Goal: Task Accomplishment & Management: Complete application form

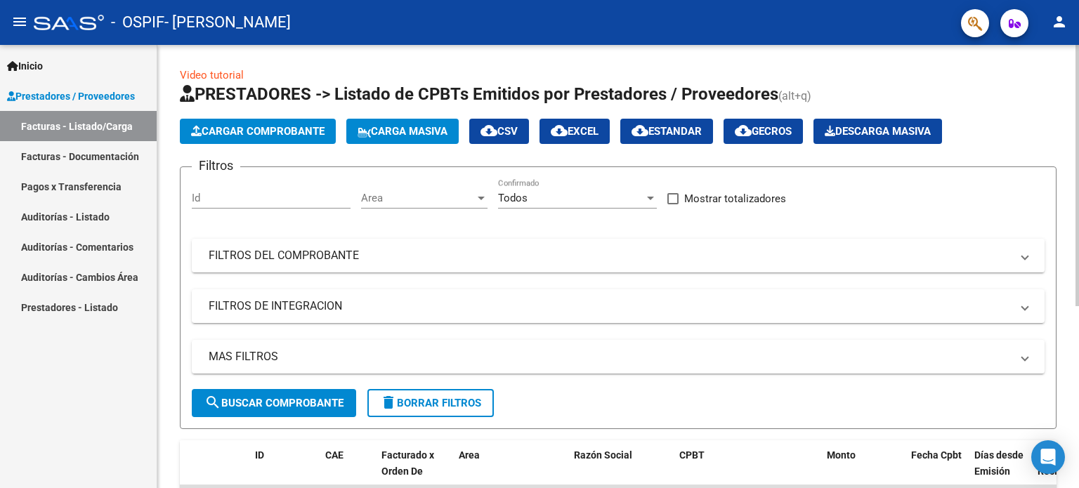
click at [275, 136] on span "Cargar Comprobante" at bounding box center [257, 131] width 133 height 13
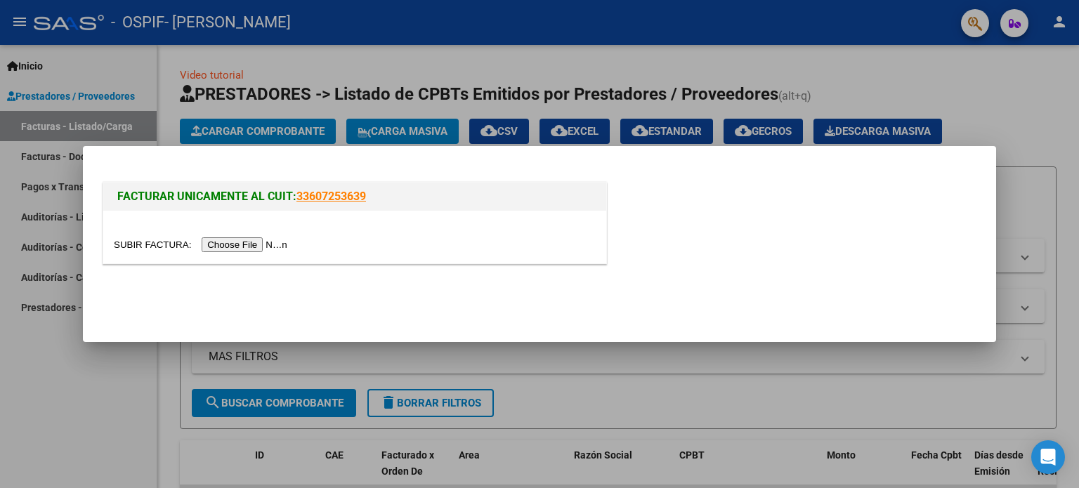
click at [265, 248] on input "file" at bounding box center [203, 244] width 178 height 15
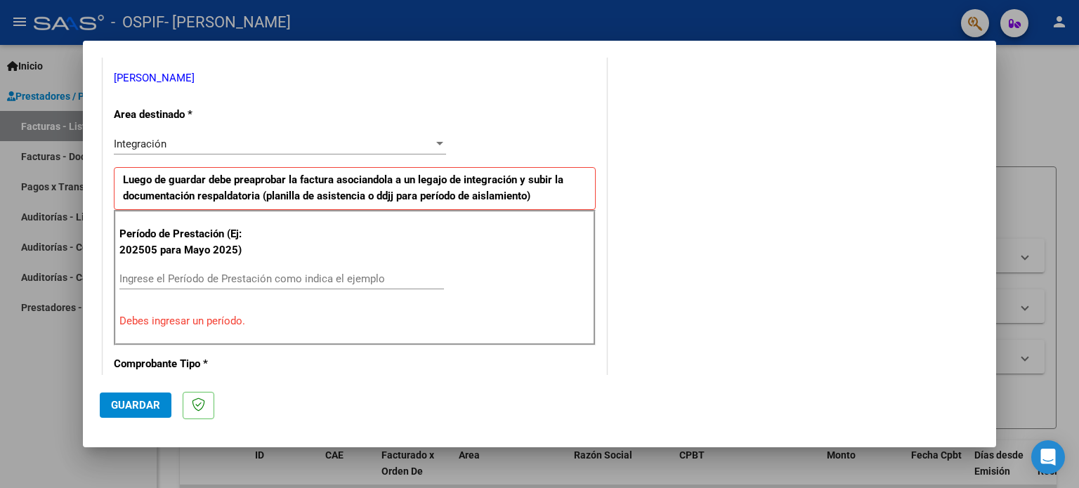
scroll to position [273, 0]
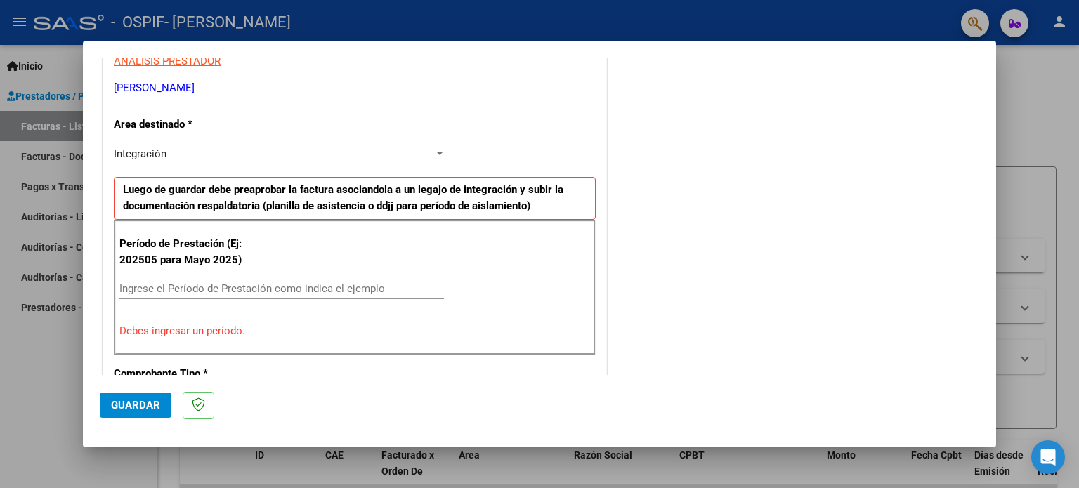
click at [433, 155] on div at bounding box center [439, 153] width 13 height 11
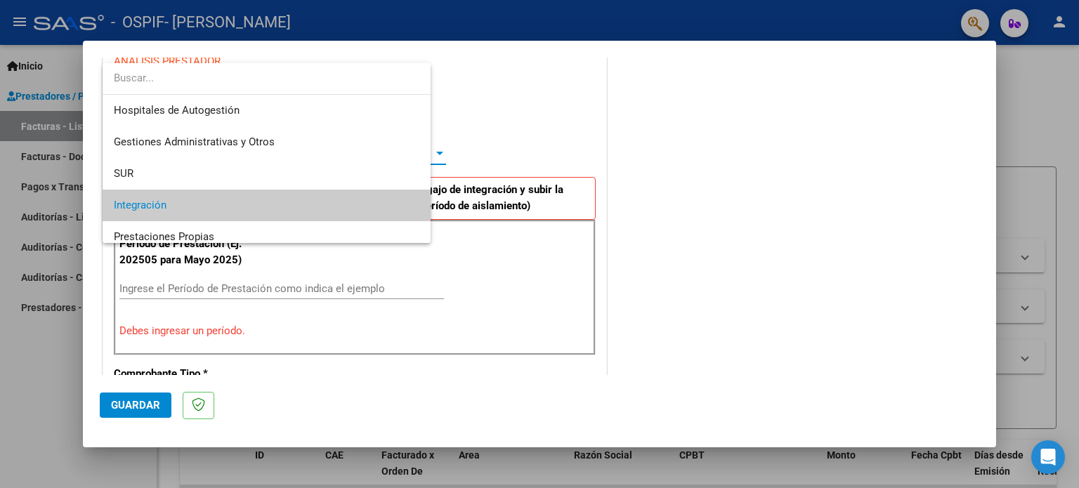
scroll to position [52, 0]
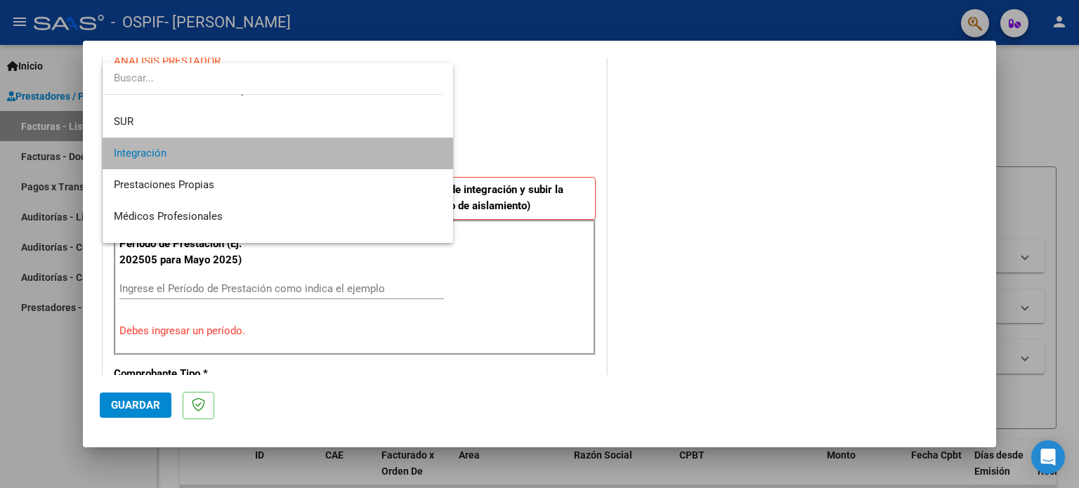
click at [418, 155] on span "Integración" at bounding box center [278, 154] width 329 height 32
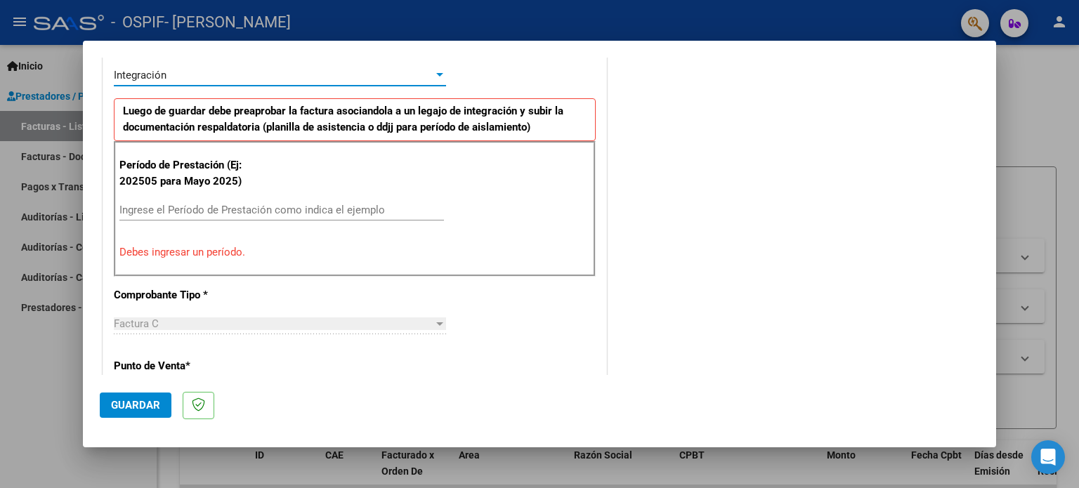
scroll to position [353, 0]
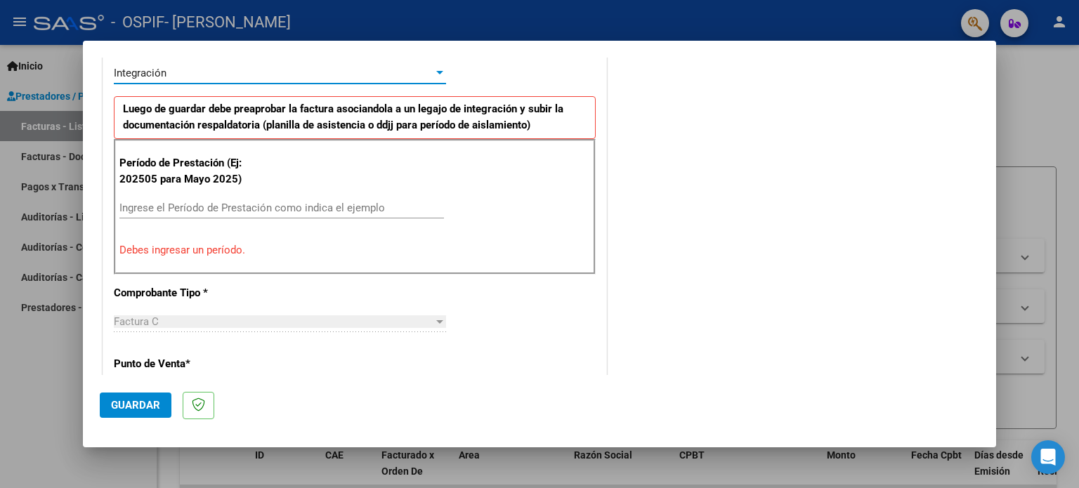
click at [219, 209] on input "Ingrese el Período de Prestación como indica el ejemplo" at bounding box center [281, 208] width 324 height 13
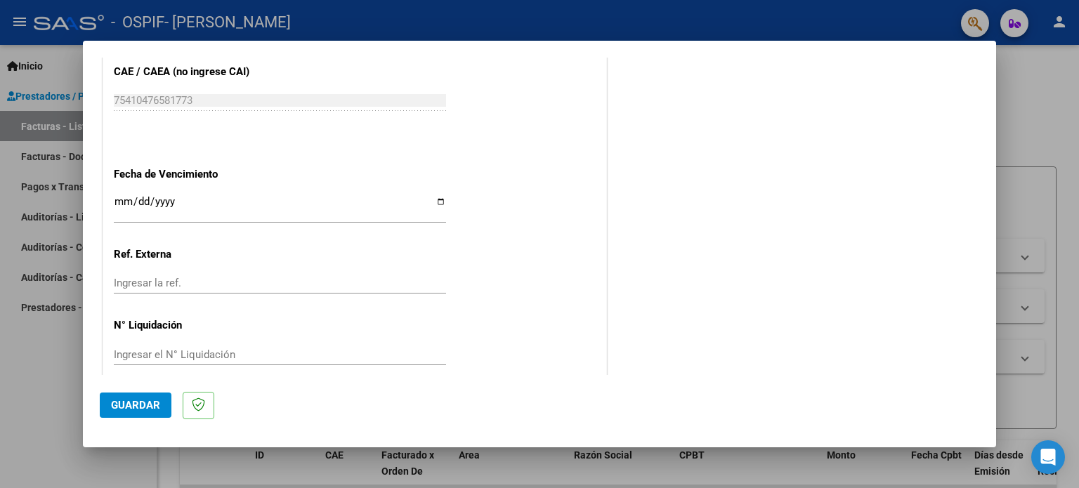
scroll to position [917, 0]
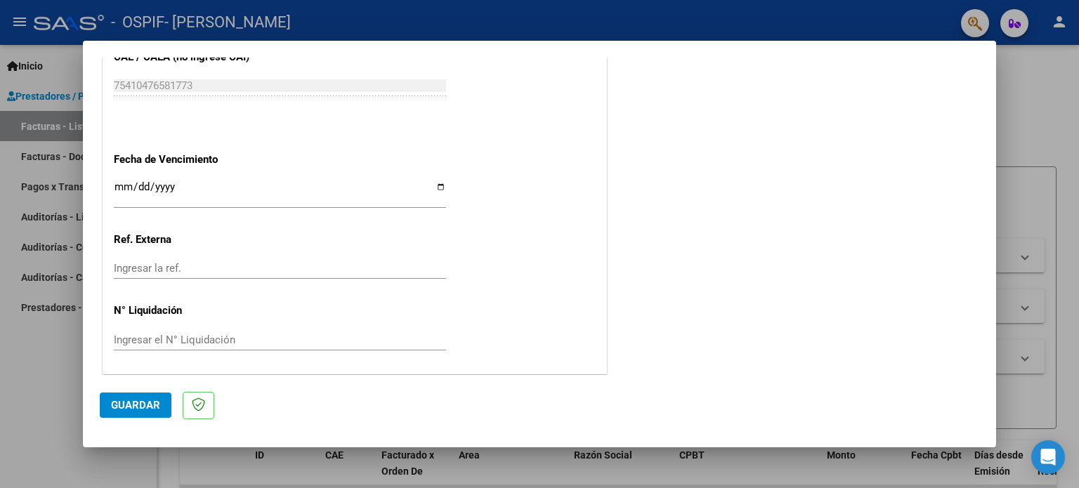
type input "202509"
click at [140, 407] on span "Guardar" at bounding box center [135, 405] width 49 height 13
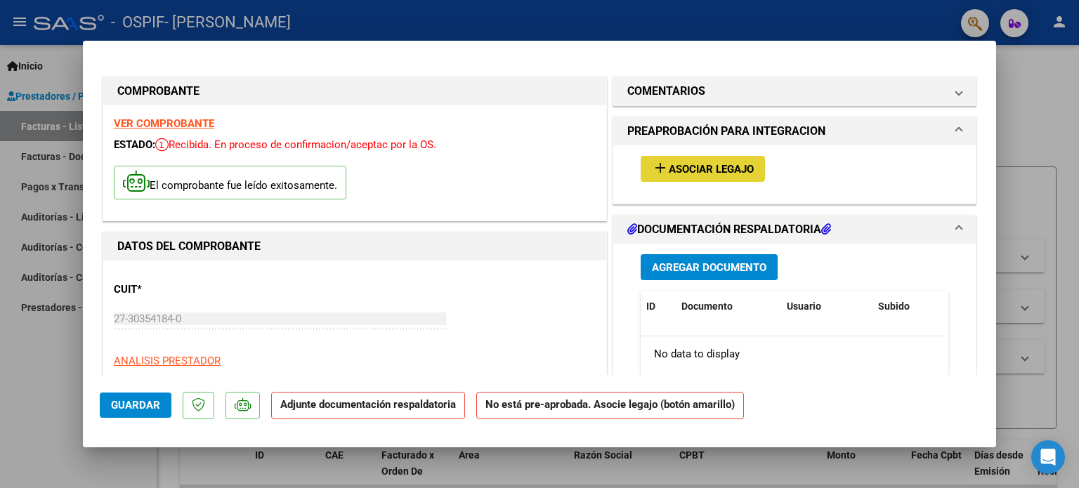
click at [688, 163] on span "Asociar Legajo" at bounding box center [711, 169] width 85 height 13
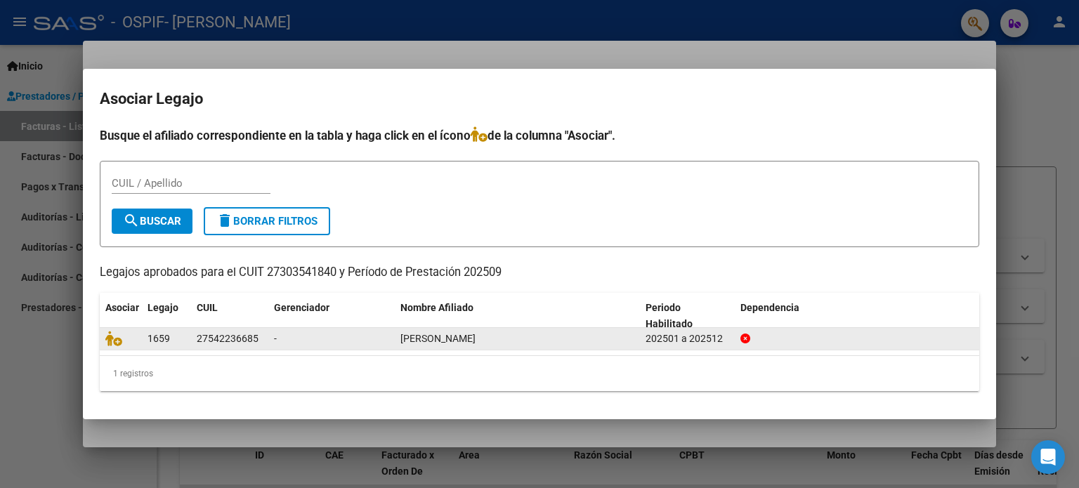
click at [551, 342] on div "[PERSON_NAME]" at bounding box center [517, 339] width 234 height 16
click at [116, 342] on icon at bounding box center [113, 338] width 17 height 15
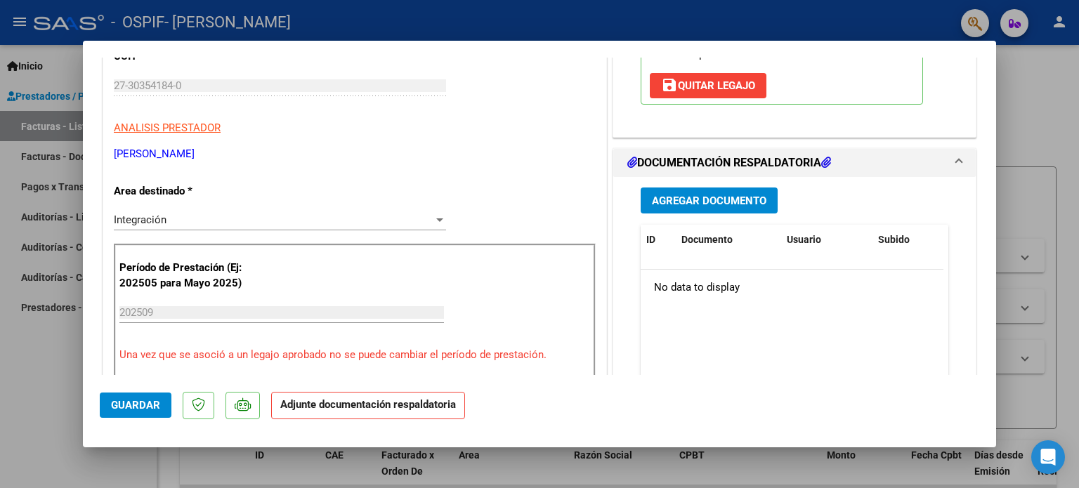
scroll to position [233, 0]
click at [735, 199] on span "Agregar Documento" at bounding box center [709, 201] width 114 height 13
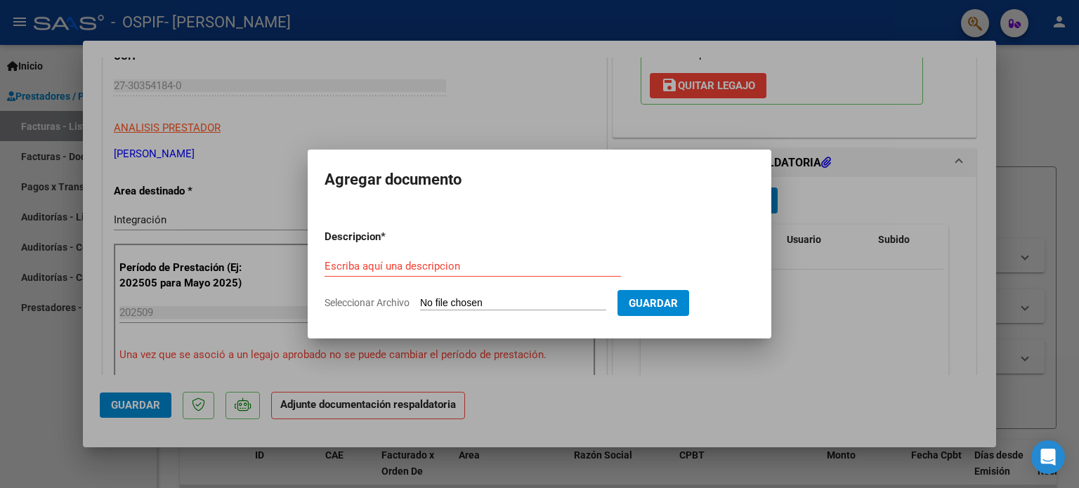
click at [523, 304] on input "Seleccionar Archivo" at bounding box center [513, 303] width 186 height 13
type input "C:\fakepath\[PERSON_NAME] asistencias septiembre.pdf"
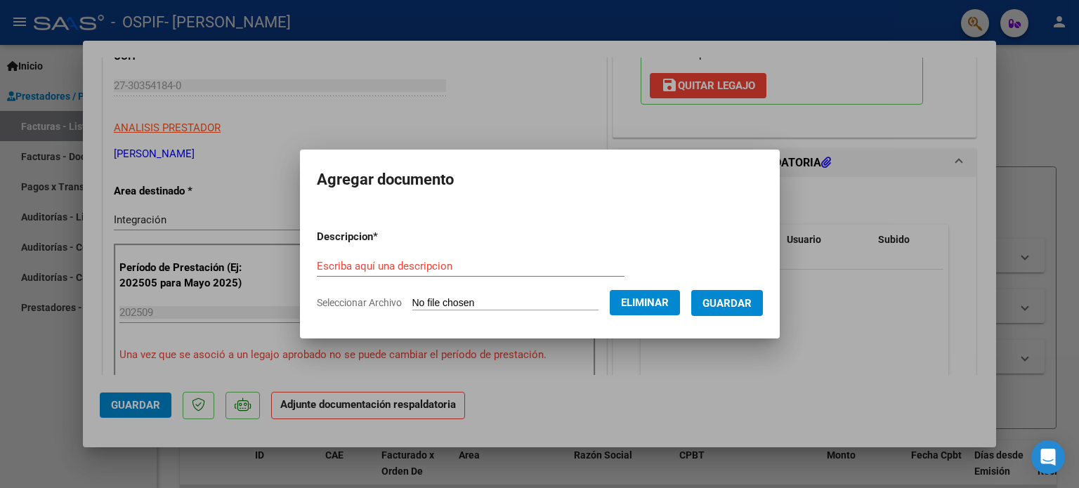
click at [397, 263] on input "Escriba aquí una descripcion" at bounding box center [471, 266] width 308 height 13
type input "asistencias septiembre"
click at [747, 306] on span "Guardar" at bounding box center [726, 303] width 49 height 13
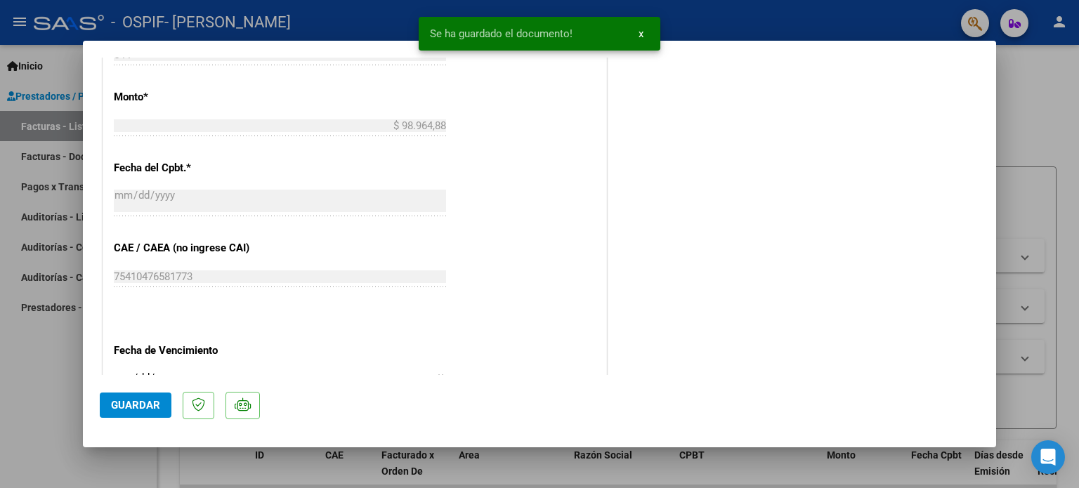
scroll to position [747, 0]
click at [131, 397] on button "Guardar" at bounding box center [136, 405] width 72 height 25
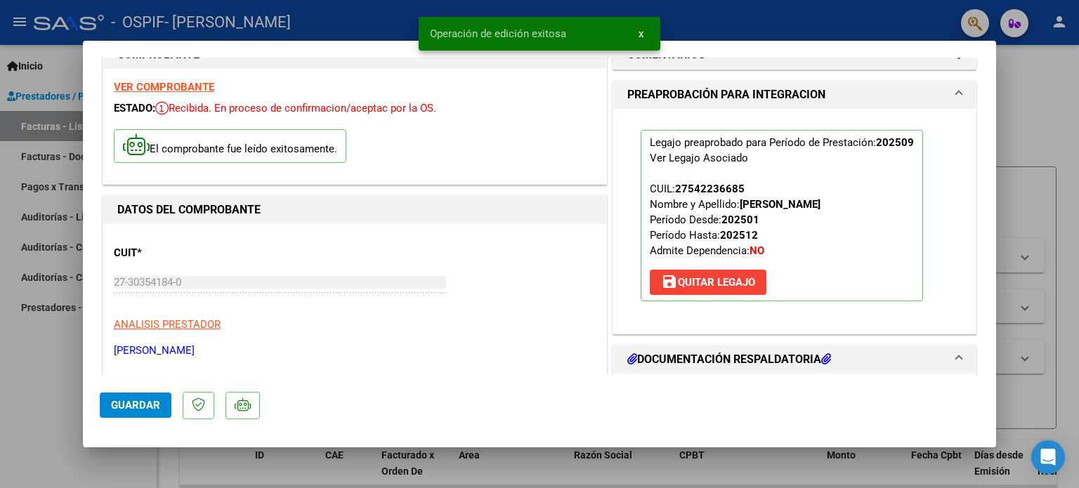
scroll to position [34, 0]
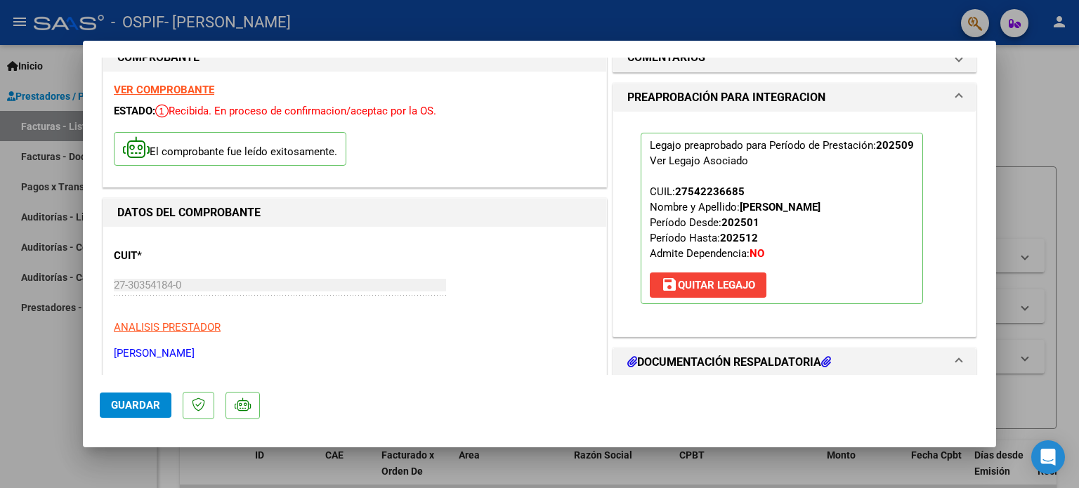
click at [1023, 150] on div at bounding box center [539, 244] width 1079 height 488
type input "$ 0,00"
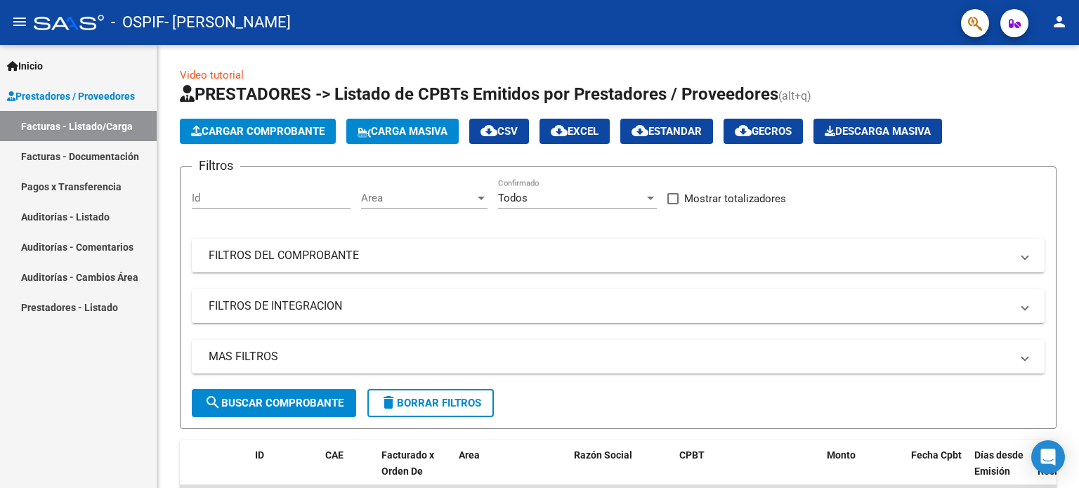
click at [1023, 150] on app-list-header "PRESTADORES -> Listado de CPBTs Emitidos por Prestadores / Proveedores (alt+q) …" at bounding box center [618, 256] width 877 height 346
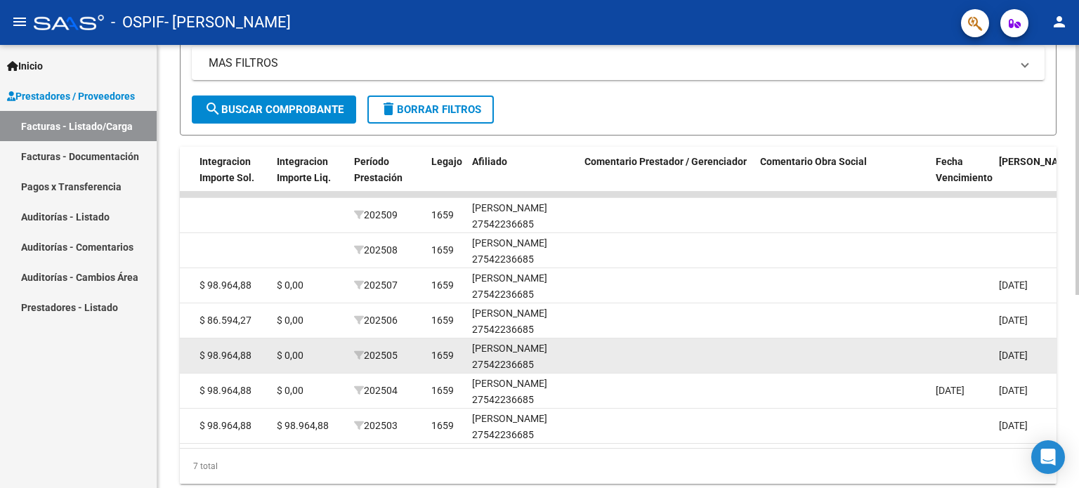
scroll to position [0, 1653]
